Goal: Entertainment & Leisure: Consume media (video, audio)

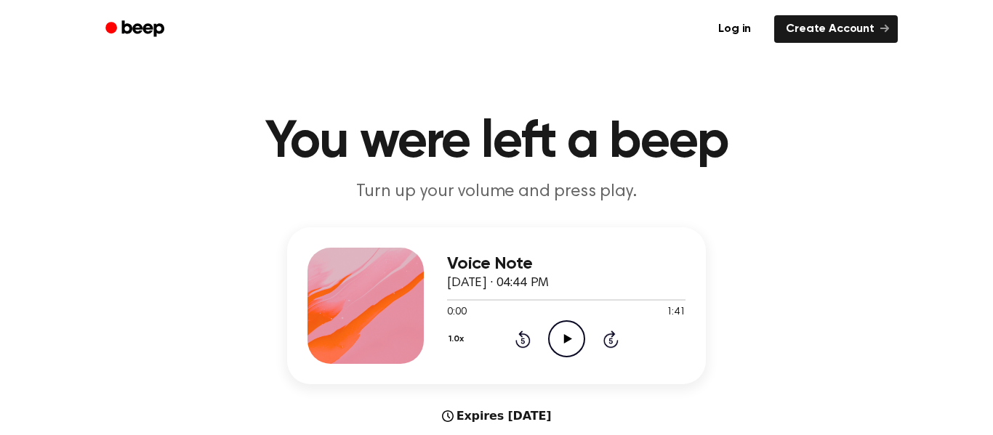
click at [574, 322] on icon "Play Audio" at bounding box center [566, 339] width 37 height 37
click at [515, 340] on icon "Rewind 5 seconds" at bounding box center [523, 339] width 16 height 19
click at [558, 328] on icon "Pause Audio" at bounding box center [566, 339] width 37 height 37
click at [523, 337] on icon "Rewind 5 seconds" at bounding box center [523, 339] width 16 height 19
click at [129, 36] on icon "Beep" at bounding box center [136, 28] width 62 height 21
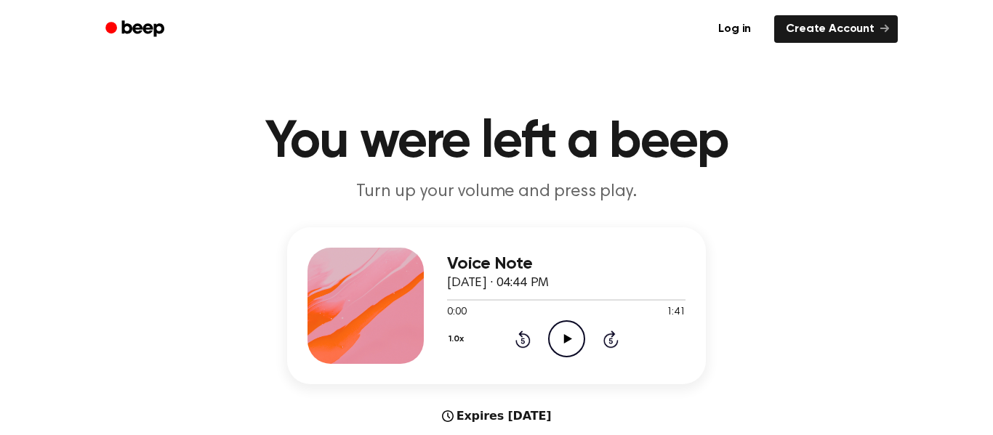
click at [570, 340] on icon at bounding box center [567, 338] width 8 height 9
click at [558, 326] on icon "Pause Audio" at bounding box center [566, 339] width 37 height 37
click at [521, 346] on icon "Rewind 5 seconds" at bounding box center [523, 339] width 16 height 19
click at [570, 340] on icon at bounding box center [567, 338] width 8 height 9
click at [561, 347] on icon "Pause Audio" at bounding box center [566, 339] width 37 height 37
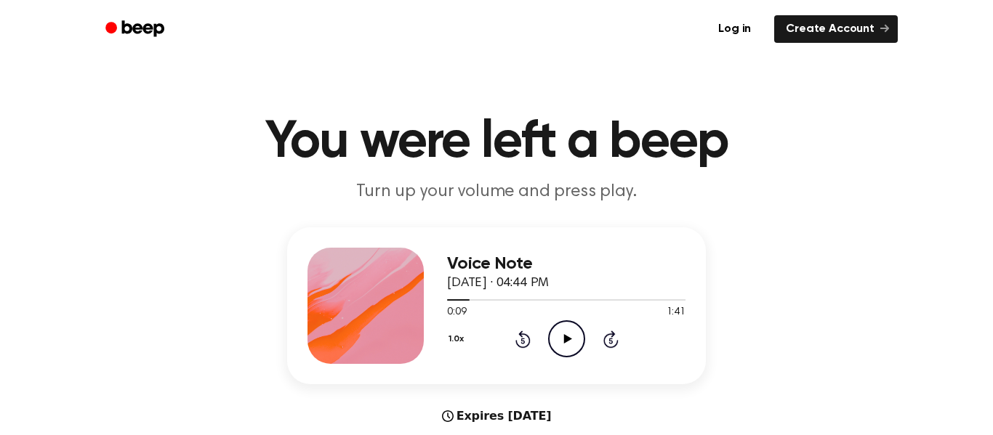
click at [568, 340] on icon at bounding box center [567, 338] width 8 height 9
click at [571, 327] on icon "Pause Audio" at bounding box center [566, 339] width 37 height 37
click at [571, 341] on icon "Play Audio" at bounding box center [566, 339] width 37 height 37
click at [575, 335] on icon "Pause Audio" at bounding box center [566, 339] width 37 height 37
click at [504, 345] on div "1.0x Rewind 5 seconds Play Audio Skip 5 seconds" at bounding box center [566, 339] width 238 height 37
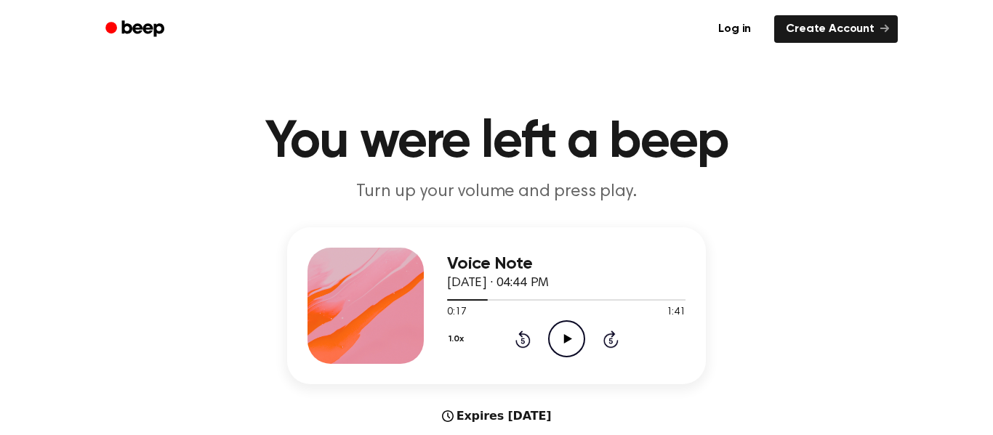
click at [524, 339] on icon at bounding box center [523, 341] width 4 height 6
click at [572, 345] on icon "Play Audio" at bounding box center [566, 339] width 37 height 37
click at [523, 341] on icon at bounding box center [523, 341] width 4 height 6
click at [570, 344] on icon "Pause Audio" at bounding box center [566, 339] width 37 height 37
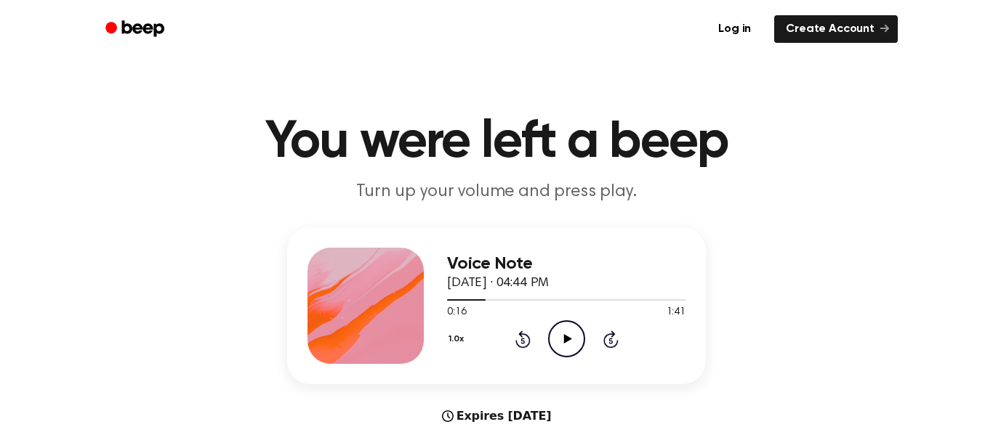
click at [517, 344] on icon at bounding box center [522, 339] width 15 height 17
click at [523, 341] on icon at bounding box center [523, 341] width 4 height 6
click at [549, 344] on circle at bounding box center [567, 339] width 36 height 36
click at [564, 347] on icon "Pause Audio" at bounding box center [566, 339] width 37 height 37
click at [571, 341] on icon "Play Audio" at bounding box center [566, 339] width 37 height 37
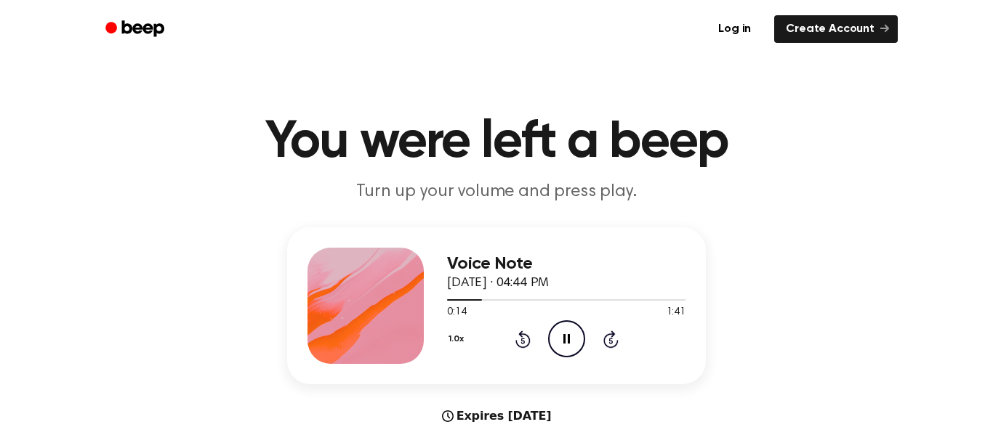
click at [563, 346] on icon "Pause Audio" at bounding box center [566, 339] width 37 height 37
click at [515, 336] on icon "Rewind 5 seconds" at bounding box center [523, 339] width 16 height 19
click at [576, 336] on icon "Play Audio" at bounding box center [566, 339] width 37 height 37
click at [568, 347] on icon "Pause Audio" at bounding box center [566, 339] width 37 height 37
click at [566, 336] on icon "Play Audio" at bounding box center [566, 339] width 37 height 37
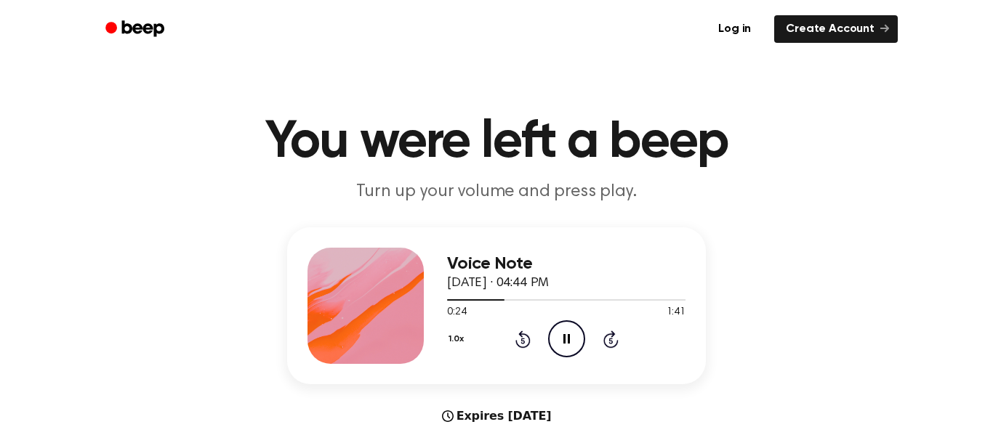
click at [563, 343] on icon at bounding box center [566, 338] width 7 height 9
click at [523, 341] on icon at bounding box center [523, 341] width 4 height 6
click at [566, 343] on icon "Play Audio" at bounding box center [566, 339] width 37 height 37
click at [523, 349] on div "1.0x Rewind 5 seconds Pause Audio Skip 5 seconds" at bounding box center [566, 339] width 238 height 37
click at [523, 341] on icon at bounding box center [523, 341] width 4 height 6
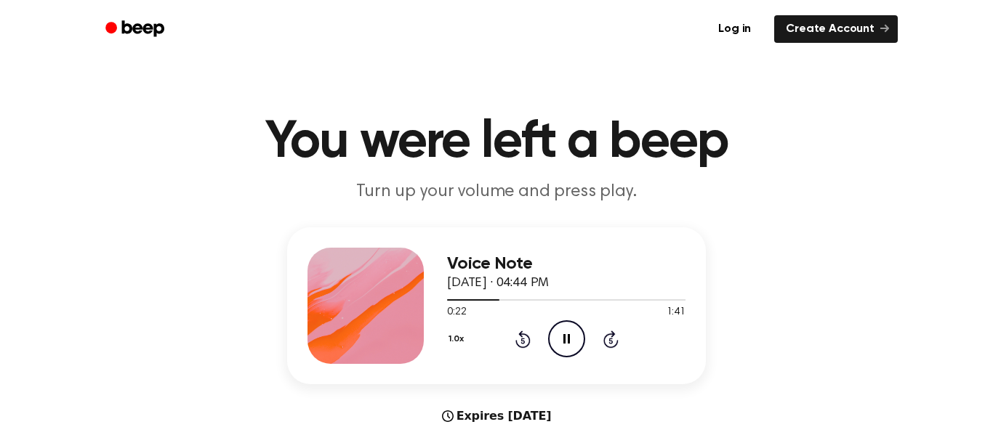
click at [523, 341] on icon at bounding box center [523, 341] width 4 height 6
click at [521, 340] on icon "Rewind 5 seconds" at bounding box center [523, 339] width 16 height 19
click at [561, 349] on icon "Pause Audio" at bounding box center [566, 339] width 37 height 37
click at [569, 358] on div "Voice Note September 21, 2025 · 04:44 PM 0:22 1:41 Your browser does not suppor…" at bounding box center [566, 306] width 238 height 116
click at [569, 347] on icon "Play Audio" at bounding box center [566, 339] width 37 height 37
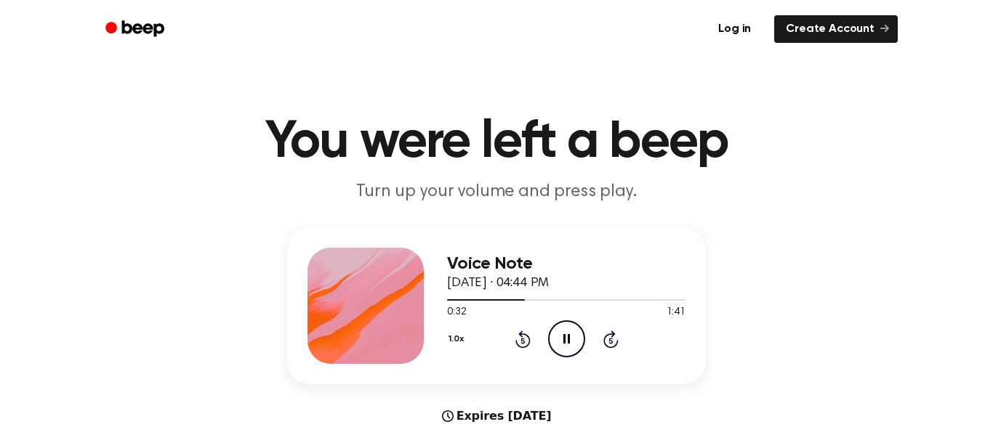
click at [572, 340] on icon "Pause Audio" at bounding box center [566, 339] width 37 height 37
click at [570, 331] on icon "Pause Audio" at bounding box center [566, 339] width 37 height 37
click at [522, 332] on icon at bounding box center [522, 339] width 15 height 17
click at [558, 341] on icon "Play Audio" at bounding box center [566, 339] width 37 height 37
click at [577, 348] on icon "Pause Audio" at bounding box center [566, 339] width 37 height 37
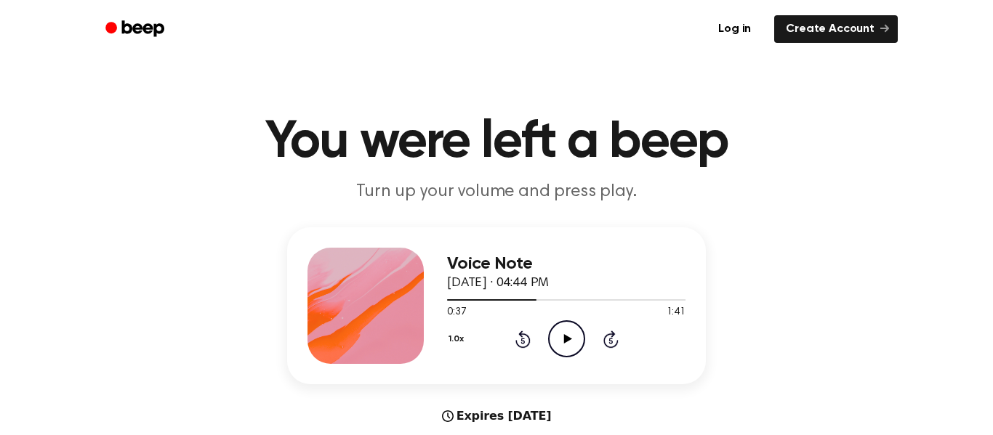
click at [523, 341] on icon at bounding box center [523, 341] width 4 height 6
click at [558, 342] on icon "Play Audio" at bounding box center [566, 339] width 37 height 37
click at [563, 339] on icon at bounding box center [566, 338] width 7 height 9
click at [574, 345] on icon "Play Audio" at bounding box center [566, 339] width 37 height 37
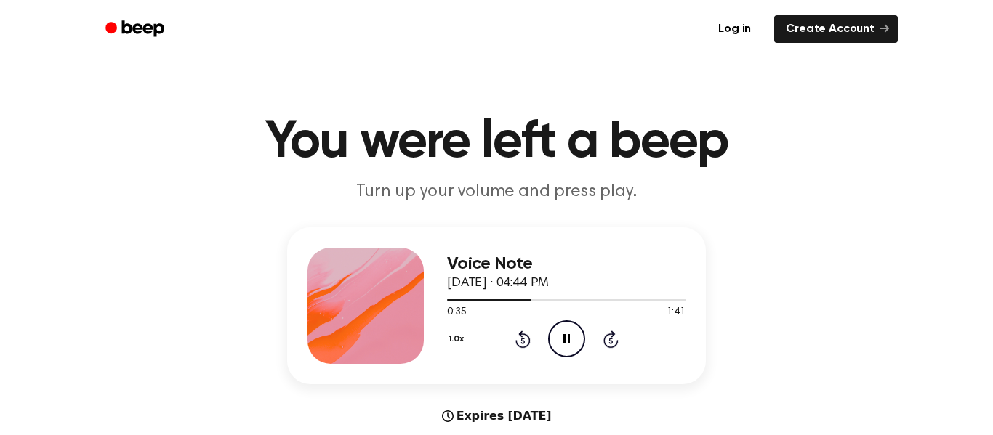
click at [564, 341] on icon at bounding box center [566, 338] width 7 height 9
click at [523, 341] on icon at bounding box center [523, 341] width 4 height 6
click at [567, 343] on icon "Play Audio" at bounding box center [566, 339] width 37 height 37
click at [573, 343] on icon "Pause Audio" at bounding box center [566, 339] width 37 height 37
click at [569, 369] on div "Voice Note [DATE] · 04:44 PM 0:42 1:41 Your browser does not support the [objec…" at bounding box center [496, 306] width 419 height 157
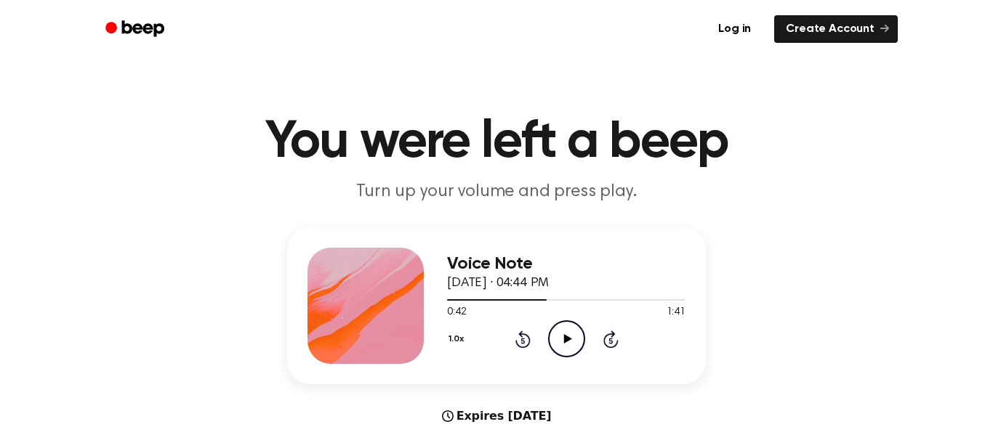
click at [561, 345] on icon "Play Audio" at bounding box center [566, 339] width 37 height 37
click at [523, 342] on icon "Rewind 5 seconds" at bounding box center [523, 339] width 16 height 19
click at [564, 330] on icon "Pause Audio" at bounding box center [566, 339] width 37 height 37
click at [566, 338] on icon at bounding box center [567, 338] width 8 height 9
click at [562, 333] on icon "Pause Audio" at bounding box center [566, 339] width 37 height 37
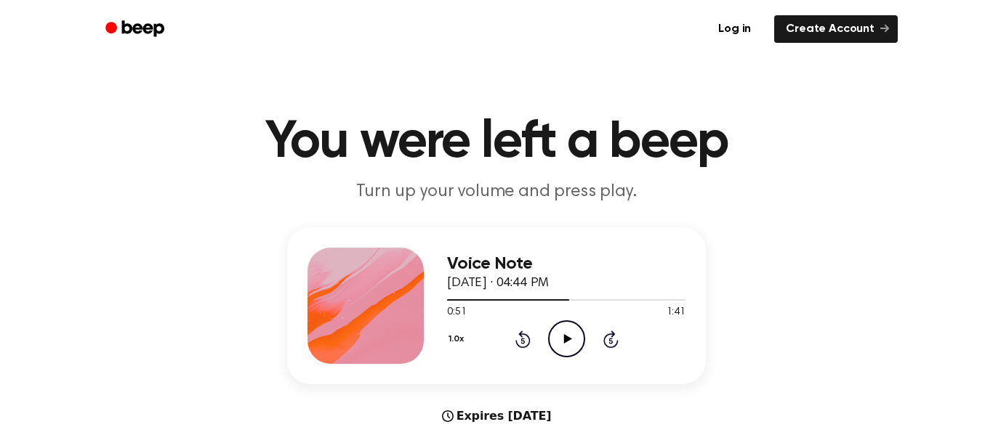
click at [571, 354] on icon "Play Audio" at bounding box center [566, 339] width 37 height 37
click at [568, 338] on icon at bounding box center [566, 338] width 7 height 9
click at [561, 350] on icon "Play Audio" at bounding box center [566, 339] width 37 height 37
click at [571, 339] on icon "Pause Audio" at bounding box center [566, 339] width 37 height 37
click at [558, 343] on icon "Play Audio" at bounding box center [566, 339] width 37 height 37
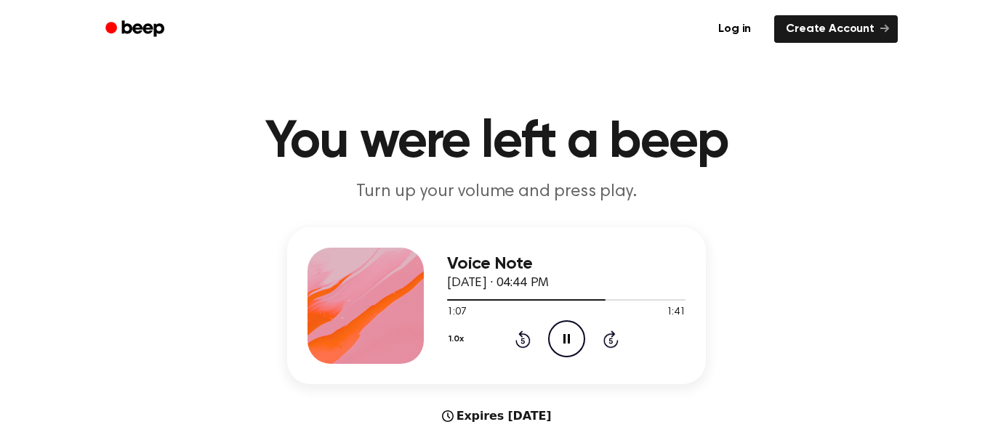
click at [562, 344] on icon "Pause Audio" at bounding box center [566, 339] width 37 height 37
click at [574, 345] on icon "Play Audio" at bounding box center [566, 339] width 37 height 37
click at [566, 332] on icon "Pause Audio" at bounding box center [566, 339] width 37 height 37
click at [523, 344] on icon at bounding box center [523, 341] width 4 height 6
click at [566, 344] on icon "Play Audio" at bounding box center [566, 339] width 37 height 37
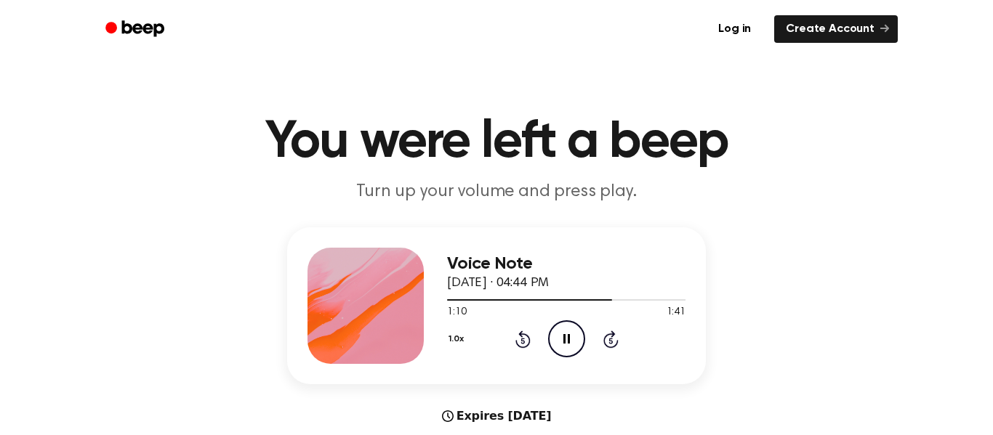
click at [569, 340] on icon at bounding box center [566, 338] width 7 height 9
click at [576, 341] on icon "Play Audio" at bounding box center [566, 339] width 37 height 37
click at [523, 341] on icon at bounding box center [523, 341] width 4 height 6
click at [561, 333] on icon "Pause Audio" at bounding box center [566, 339] width 37 height 37
click at [574, 356] on circle at bounding box center [567, 339] width 36 height 36
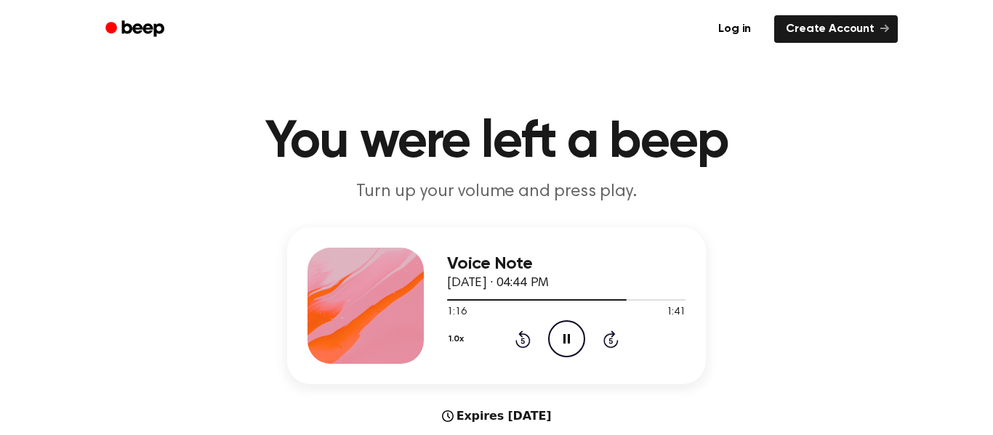
click at [568, 337] on icon at bounding box center [566, 338] width 7 height 9
click at [523, 337] on icon at bounding box center [522, 339] width 15 height 17
click at [570, 341] on icon "Play Audio" at bounding box center [566, 339] width 37 height 37
click at [516, 342] on icon at bounding box center [522, 339] width 15 height 17
click at [570, 335] on icon "Pause Audio" at bounding box center [566, 339] width 37 height 37
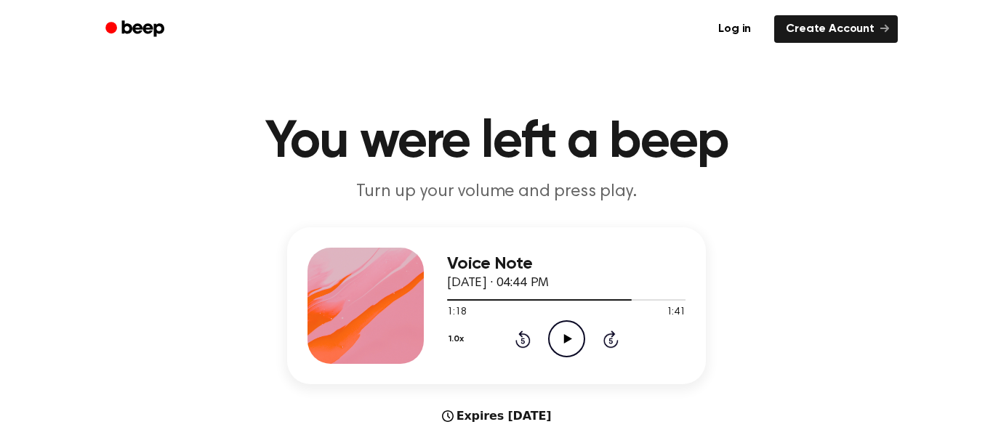
click at [526, 340] on icon "Rewind 5 seconds" at bounding box center [523, 339] width 16 height 19
click at [569, 335] on icon "Play Audio" at bounding box center [566, 339] width 37 height 37
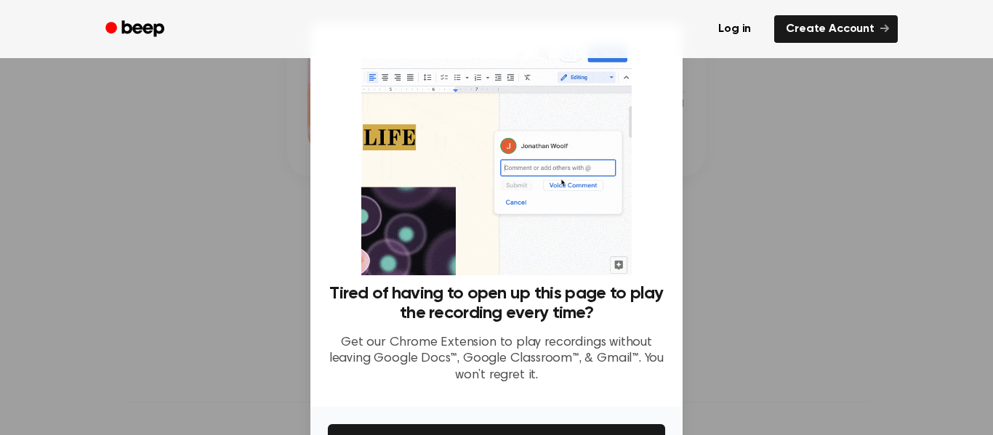
scroll to position [94, 0]
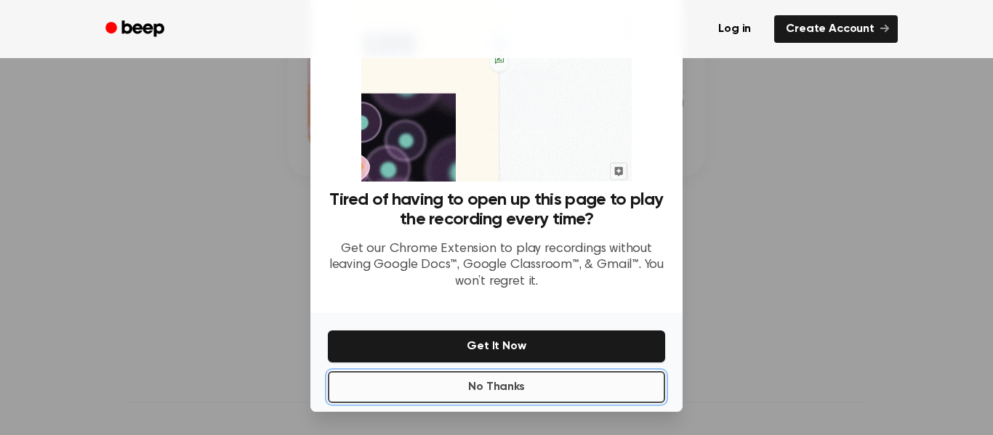
click at [606, 387] on button "No Thanks" at bounding box center [496, 388] width 337 height 32
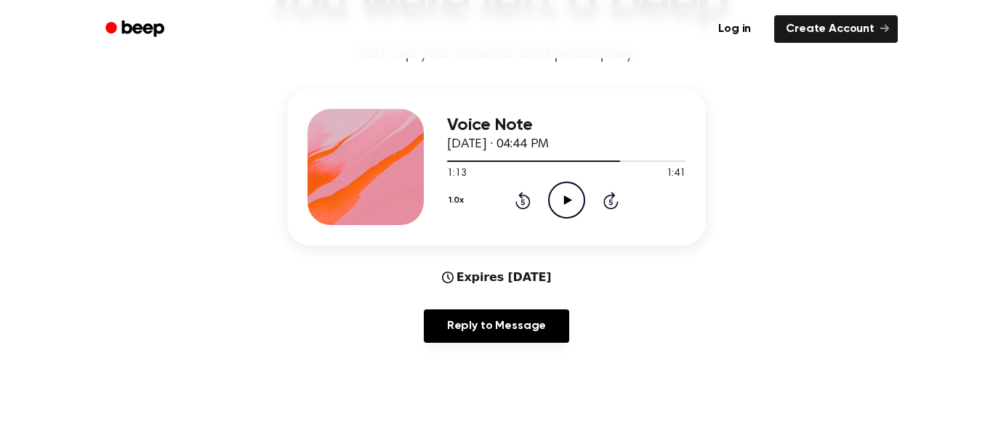
scroll to position [123, 0]
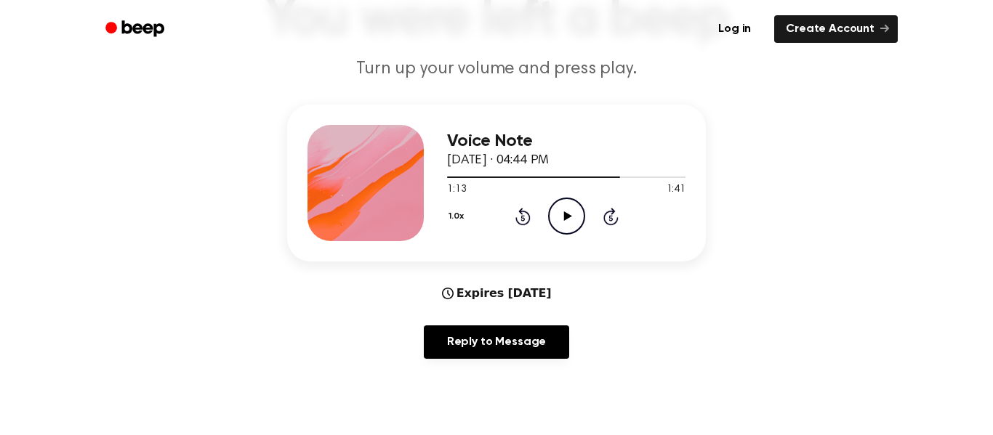
click at [571, 220] on icon "Play Audio" at bounding box center [566, 216] width 37 height 37
click at [566, 214] on icon "Pause Audio" at bounding box center [566, 216] width 37 height 37
click at [577, 222] on icon "Play Audio" at bounding box center [566, 216] width 37 height 37
click at [569, 220] on icon at bounding box center [566, 216] width 7 height 9
click at [561, 213] on icon "Play Audio" at bounding box center [566, 216] width 37 height 37
